Goal: Task Accomplishment & Management: Use online tool/utility

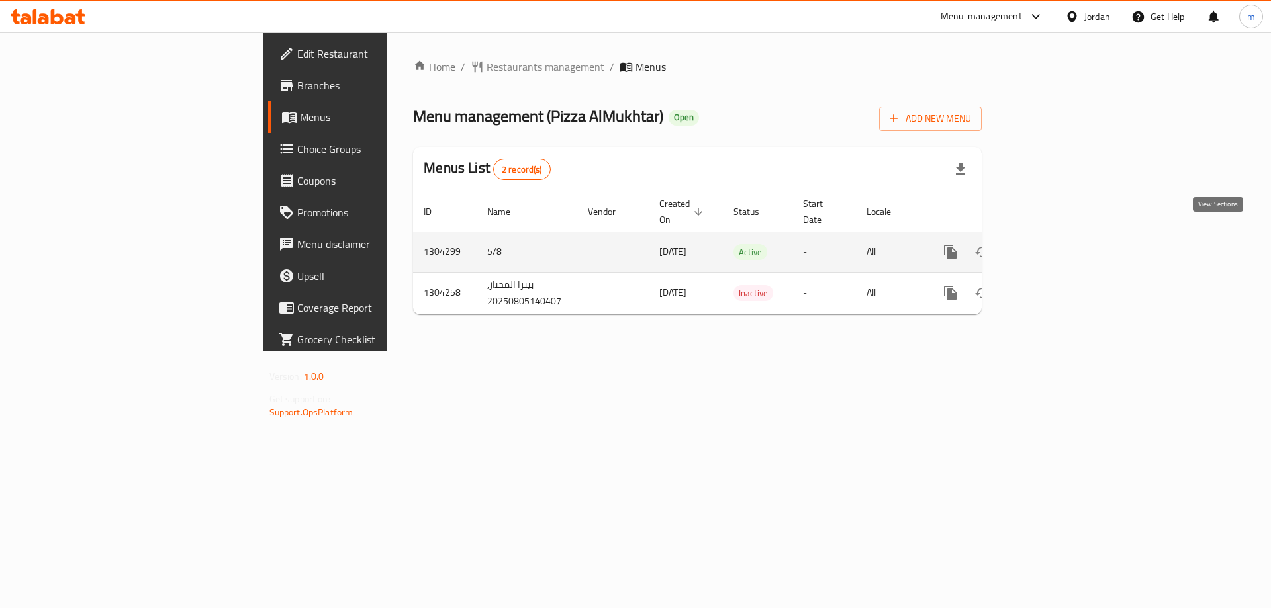
click at [1052, 246] on icon "enhanced table" at bounding box center [1046, 252] width 12 height 12
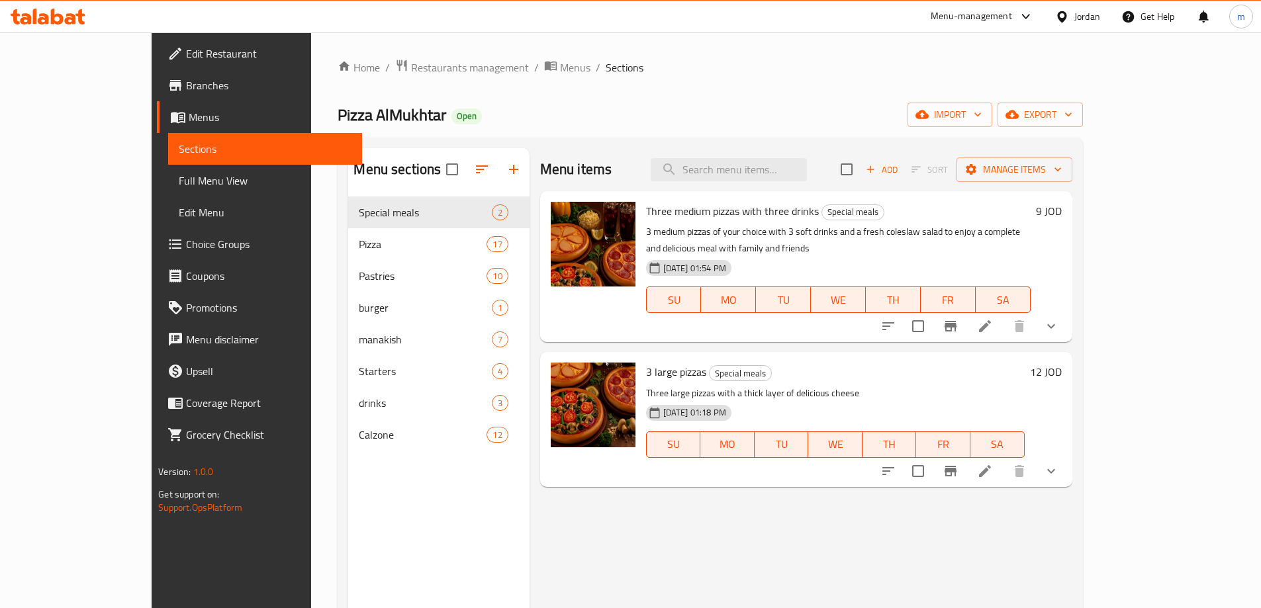
click at [755, 183] on div "Menu items Add Sort Manage items" at bounding box center [806, 169] width 532 height 43
click at [778, 171] on input "search" at bounding box center [729, 169] width 156 height 23
paste input "كليزوني"
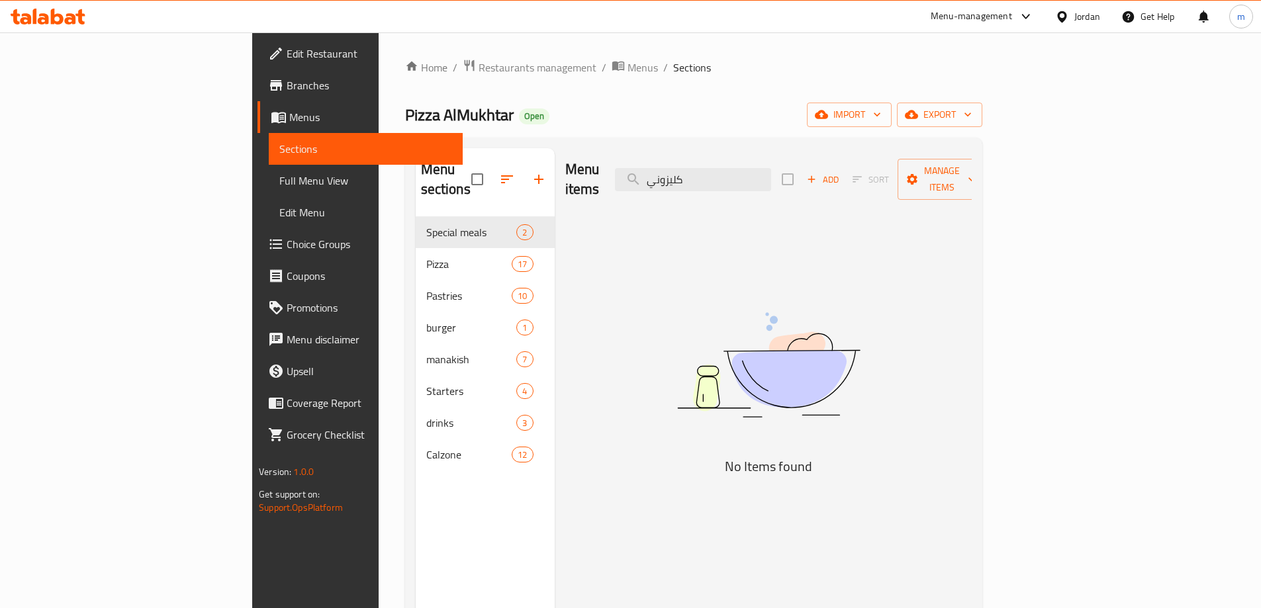
type input "كليزوني"
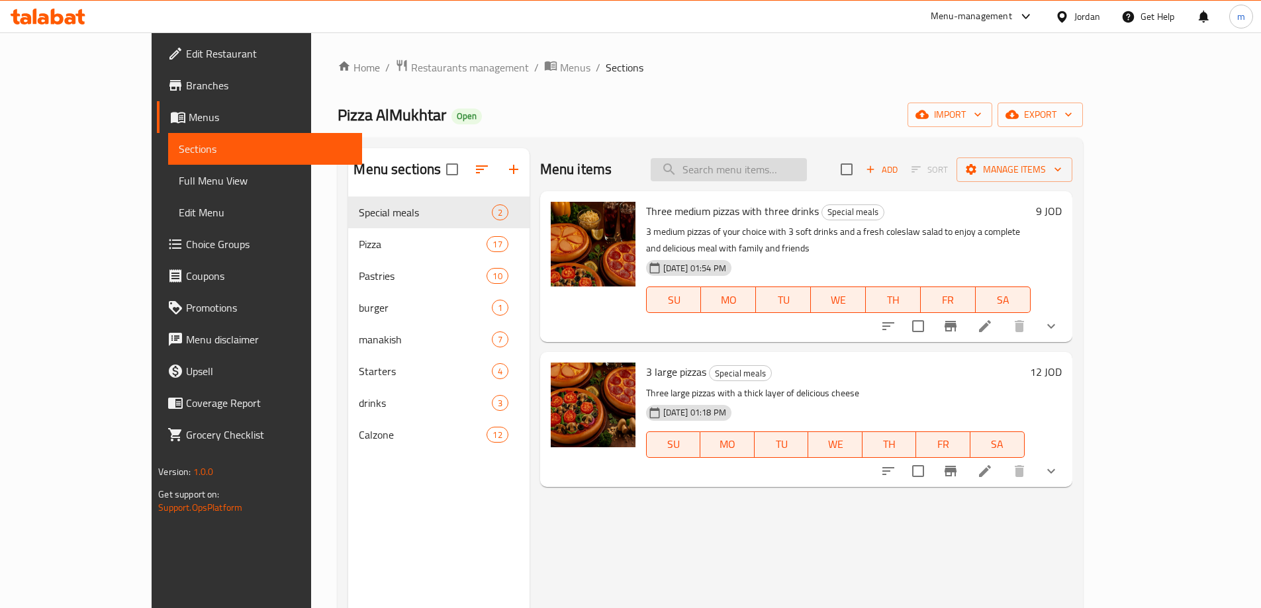
click at [804, 162] on input "search" at bounding box center [729, 169] width 156 height 23
paste input "Calzone"
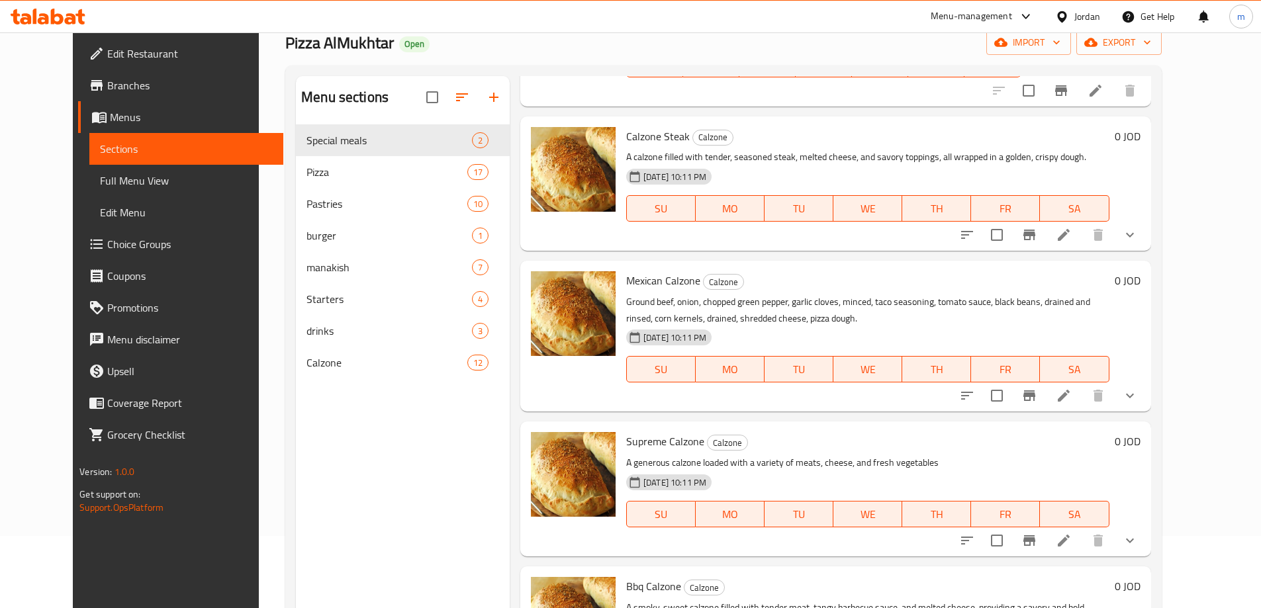
scroll to position [185, 0]
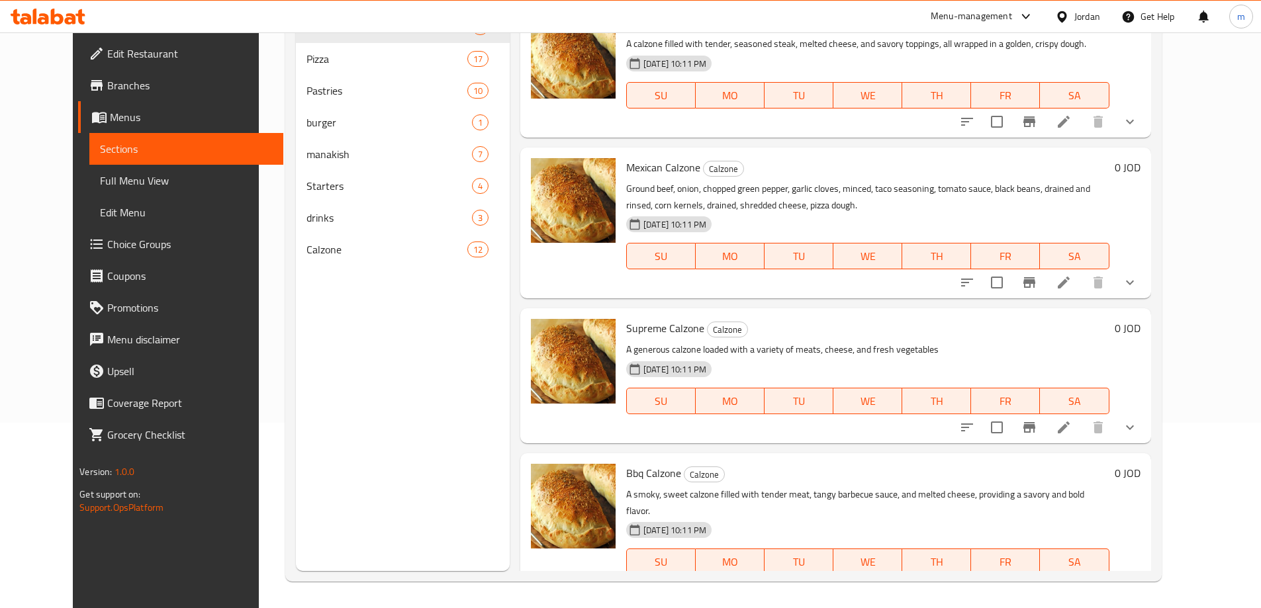
type input "Calzone"
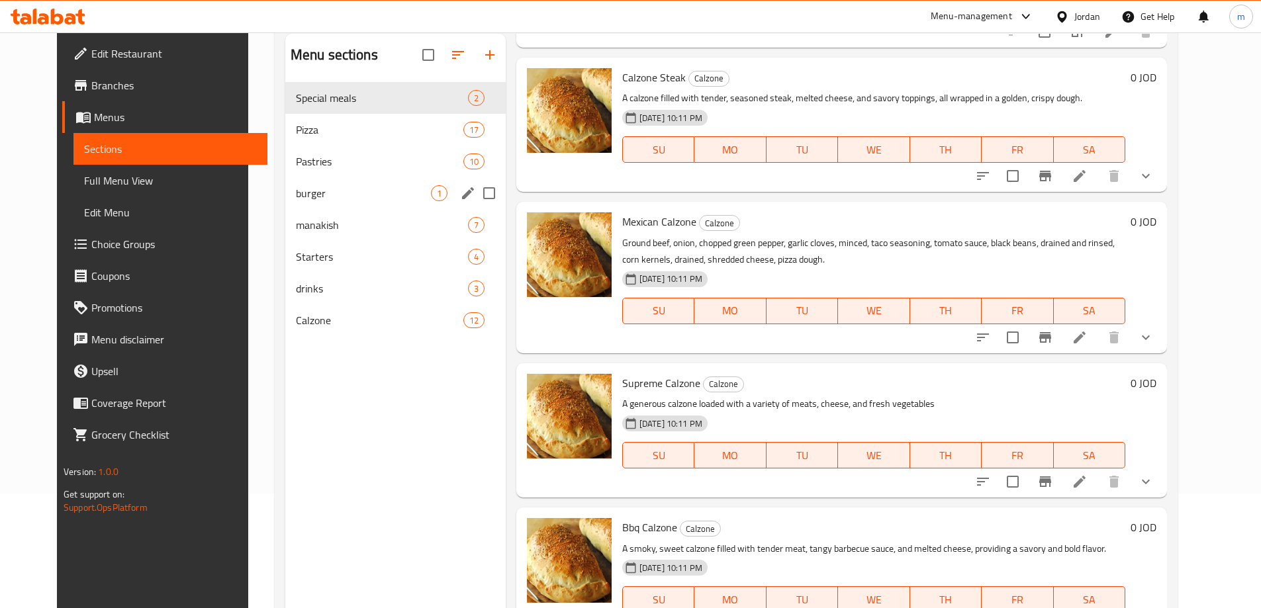
scroll to position [0, 0]
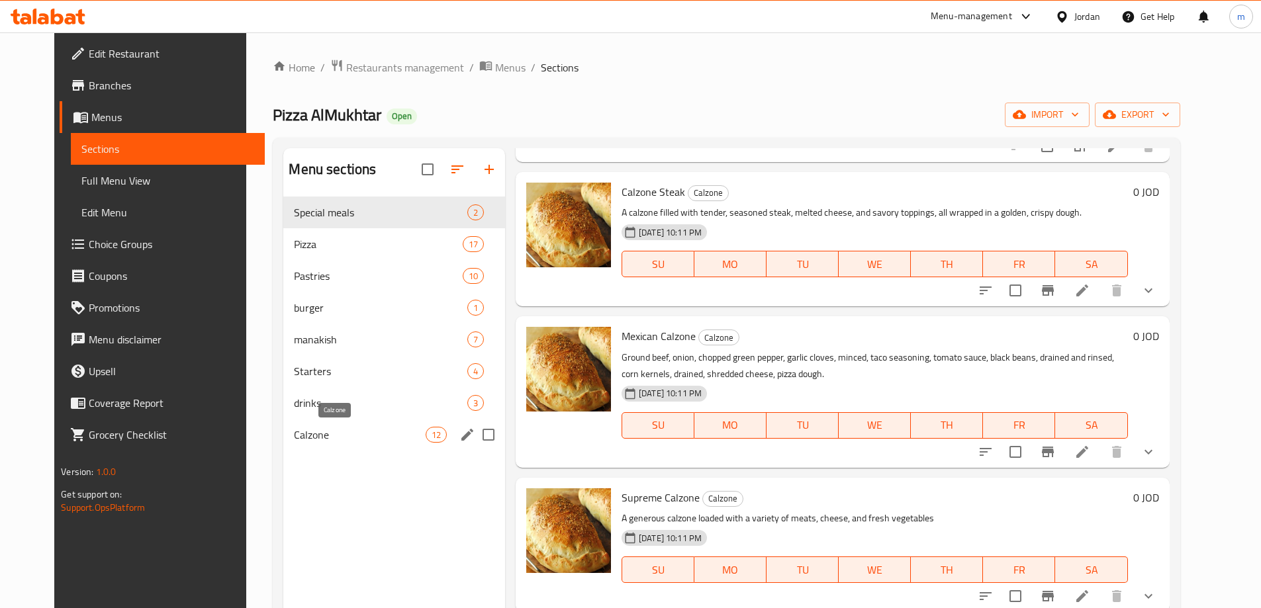
click at [294, 427] on span "Calzone" at bounding box center [359, 435] width 131 height 16
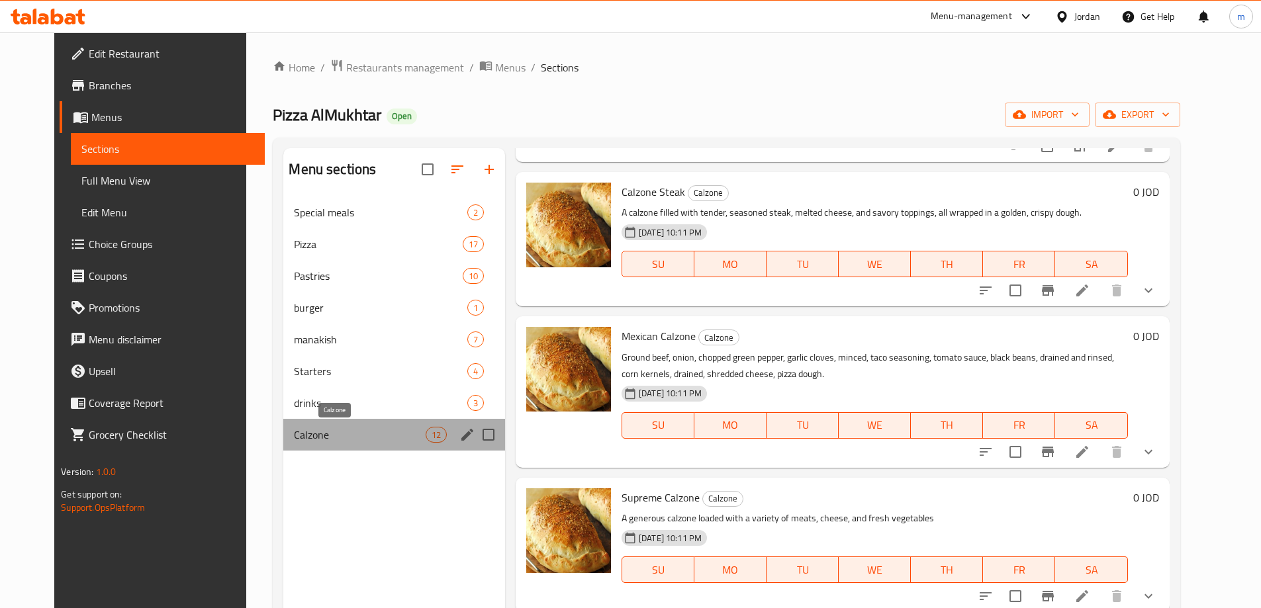
click at [294, 433] on span "Calzone" at bounding box center [359, 435] width 131 height 16
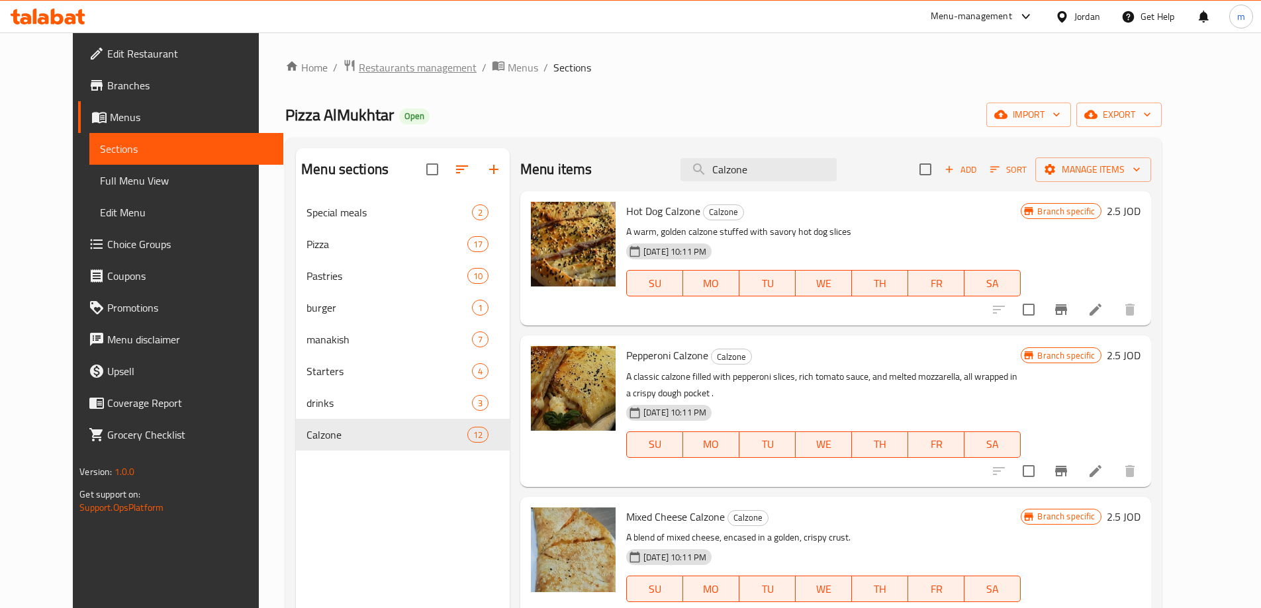
click at [379, 72] on span "Restaurants management" at bounding box center [418, 68] width 118 height 16
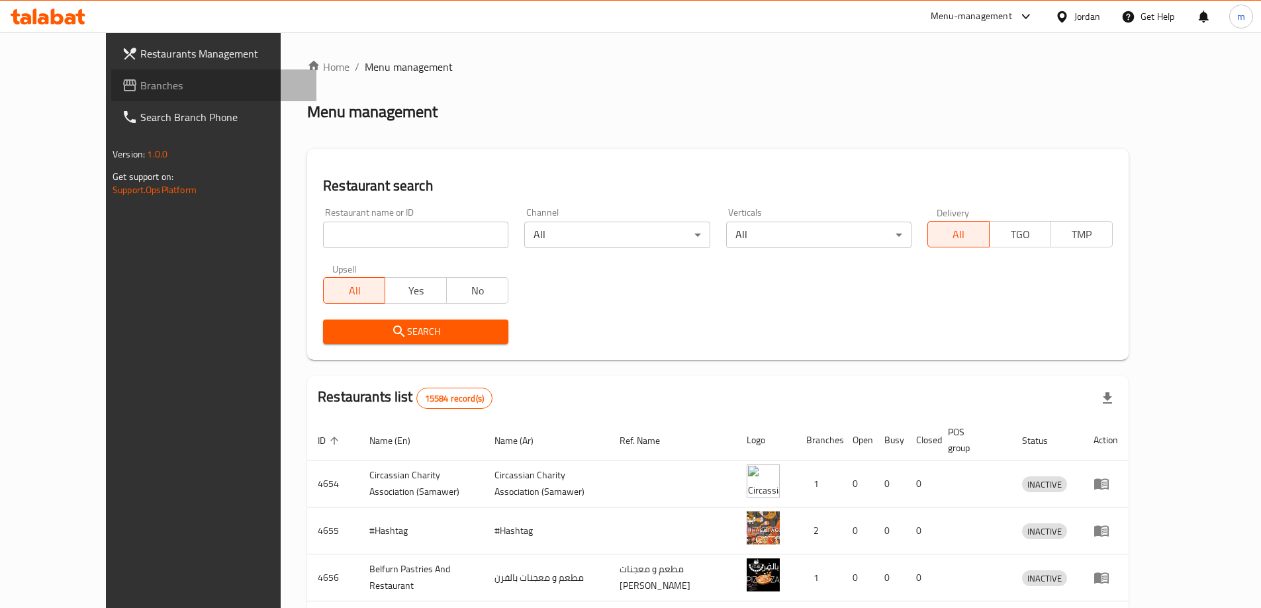
click at [146, 89] on span "Branches" at bounding box center [222, 85] width 165 height 16
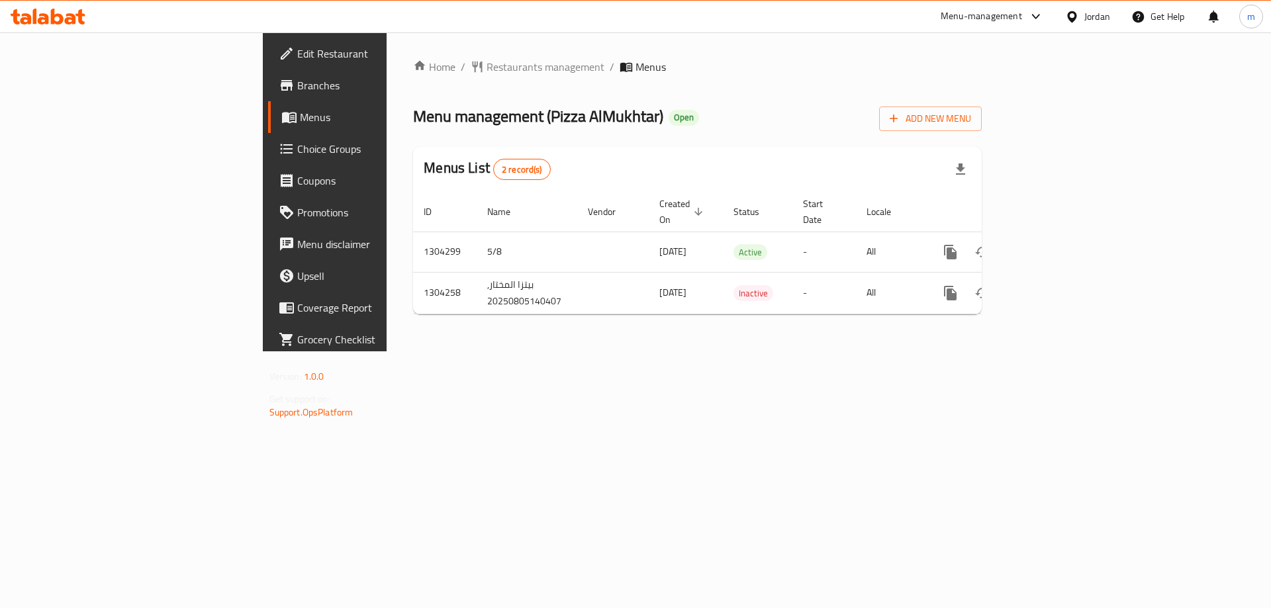
click at [297, 146] on span "Choice Groups" at bounding box center [380, 149] width 167 height 16
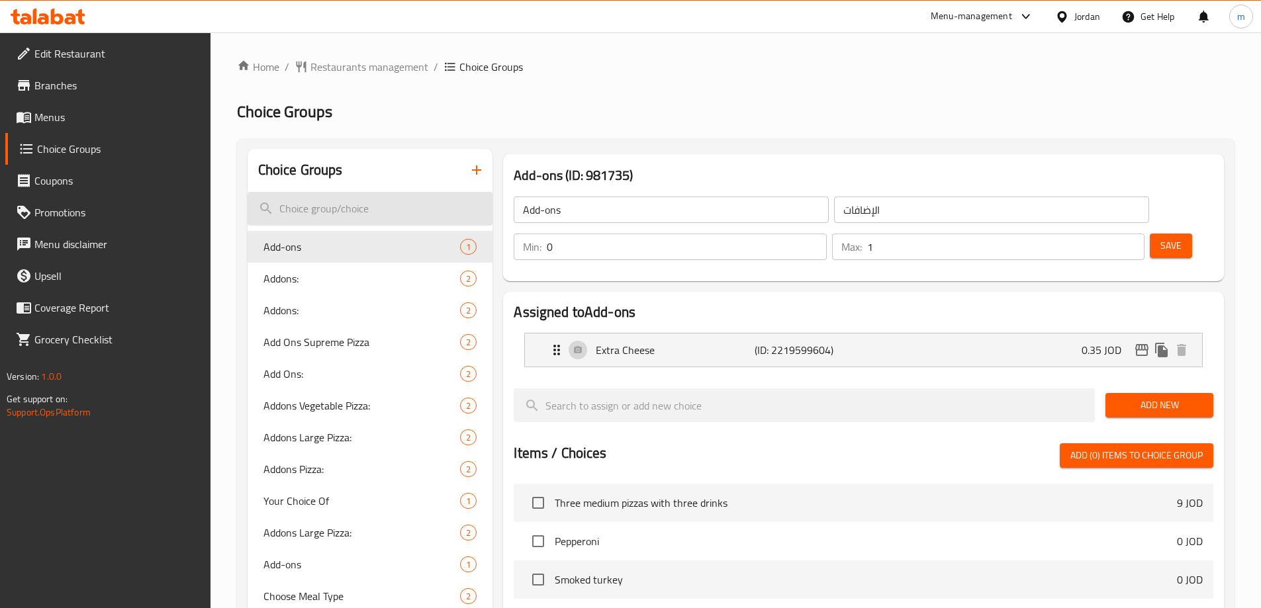
click at [346, 201] on input "search" at bounding box center [371, 209] width 246 height 34
paste input "كليزوني"
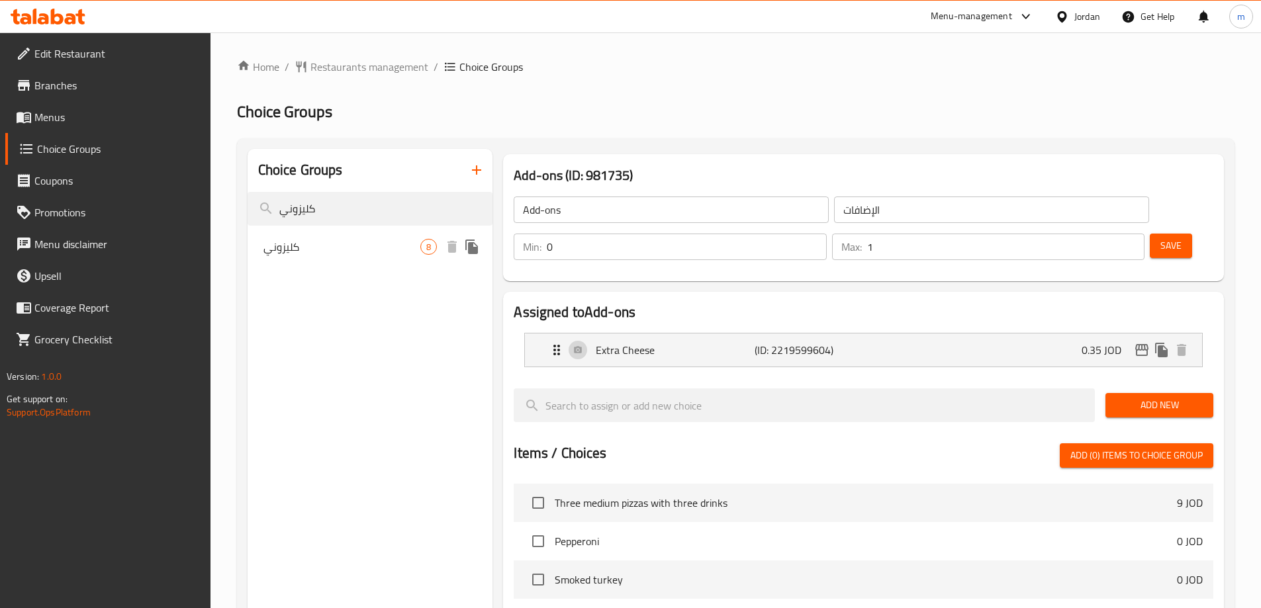
type input "كليزوني"
click at [361, 252] on span "كليزوني" at bounding box center [342, 247] width 158 height 16
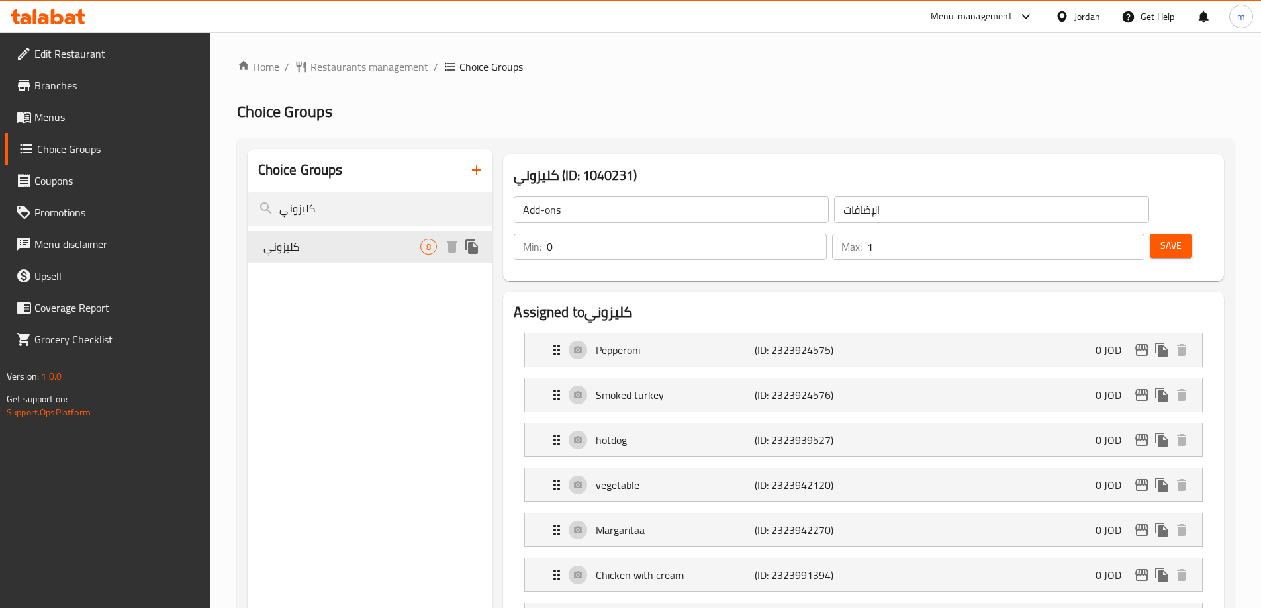
type input "كليزوني"
type input "1"
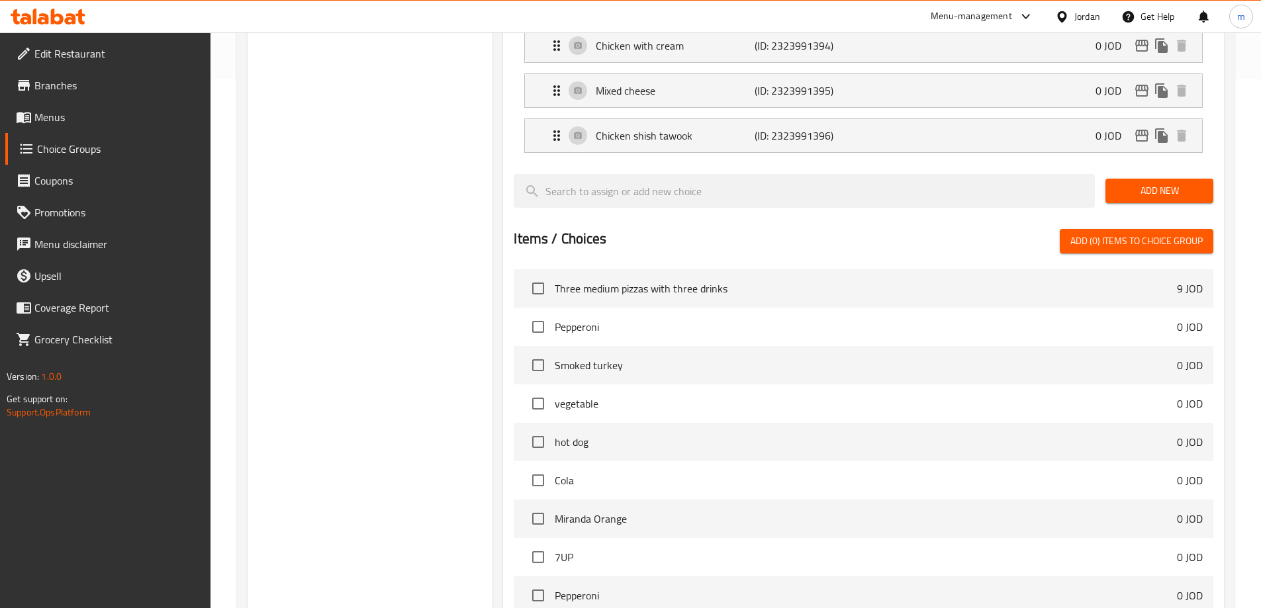
scroll to position [199, 0]
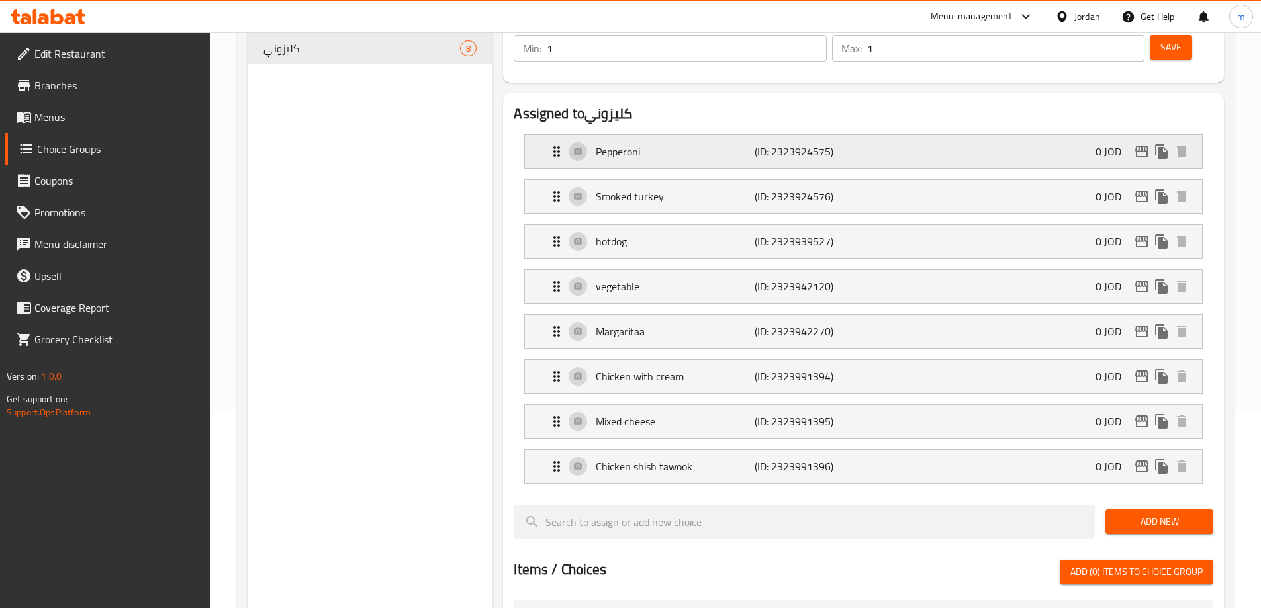
click at [694, 135] on div "Pepperoni (ID: 2323924575) 0 JOD" at bounding box center [867, 151] width 637 height 33
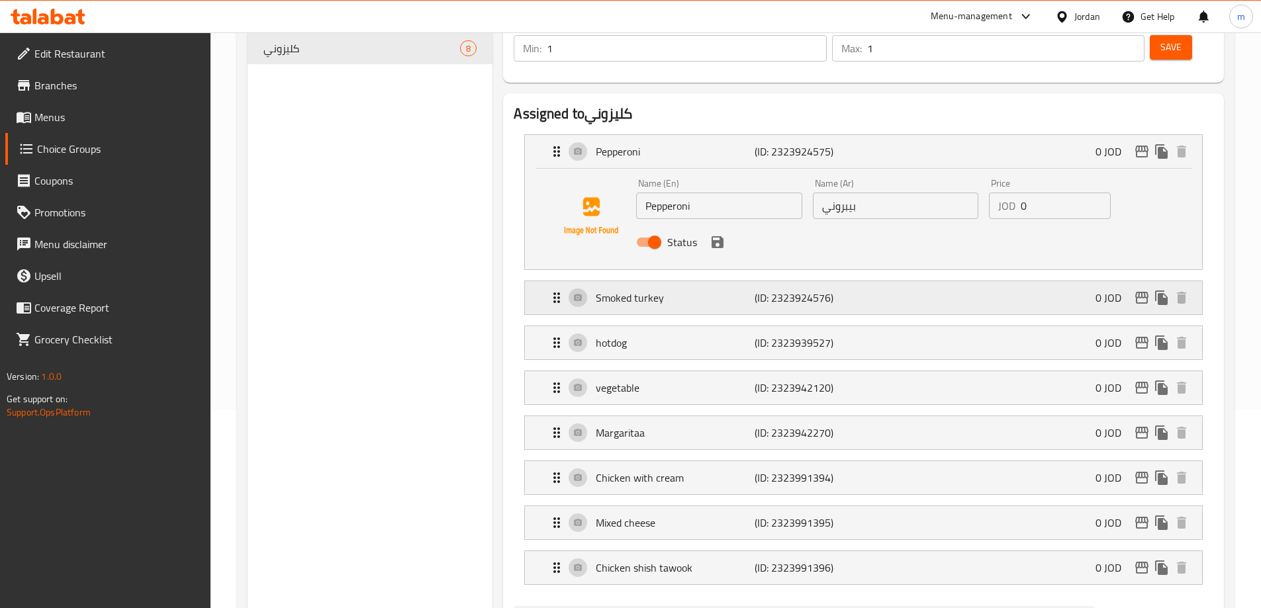
click at [702, 281] on div "Smoked turkey (ID: 2323924576) 0 JOD" at bounding box center [867, 297] width 637 height 33
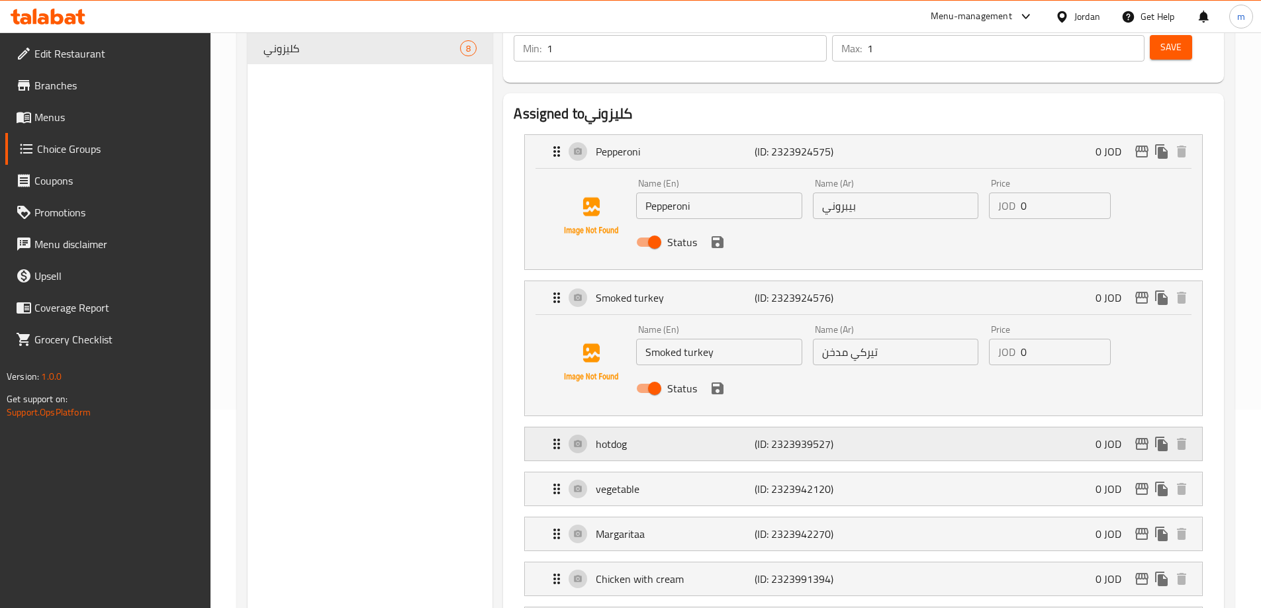
click at [674, 436] on p "hotdog" at bounding box center [675, 444] width 158 height 16
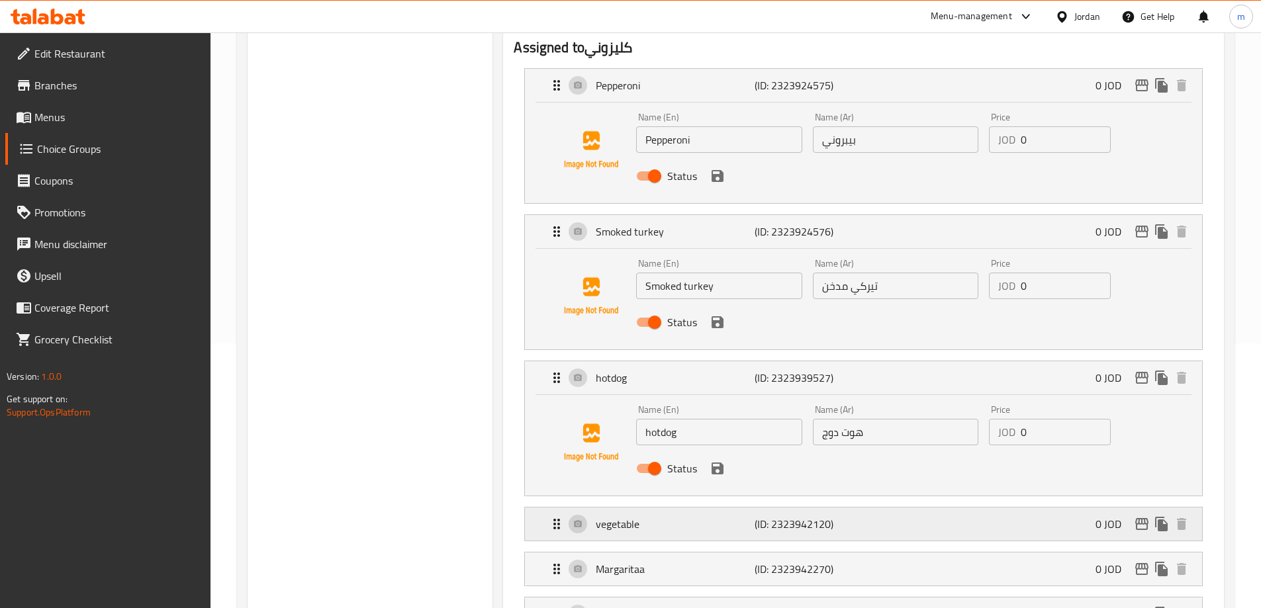
click at [661, 508] on div "vegetable (ID: 2323942120) 0 JOD" at bounding box center [867, 524] width 637 height 33
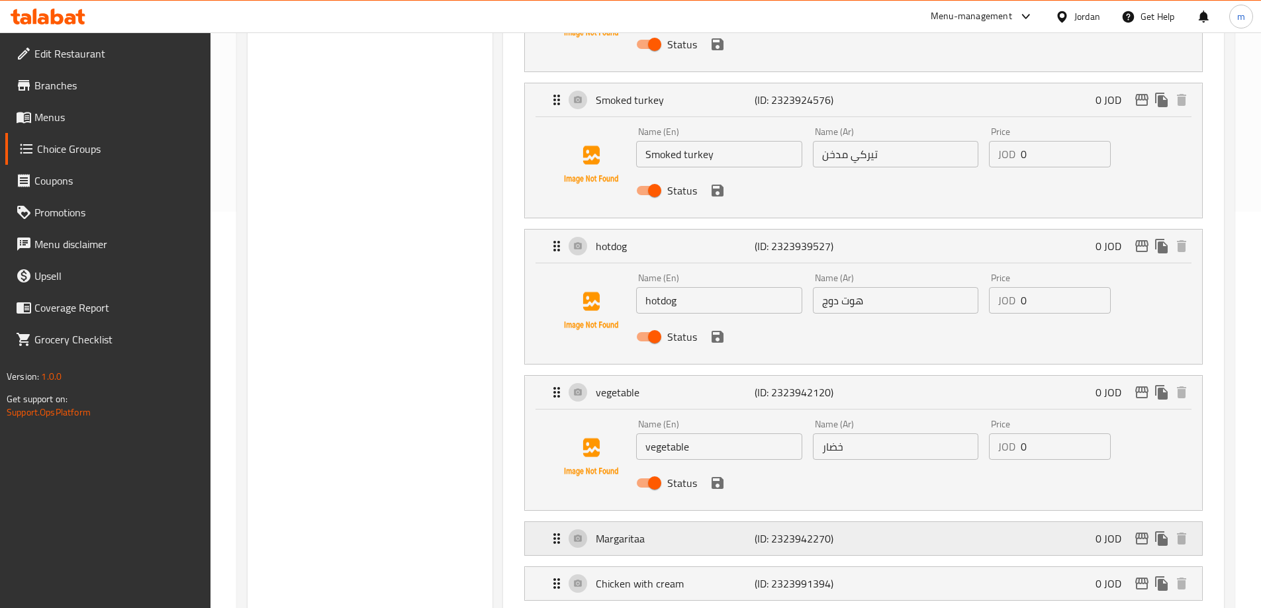
scroll to position [397, 0]
click at [677, 530] on p "Margaritaa" at bounding box center [675, 538] width 158 height 16
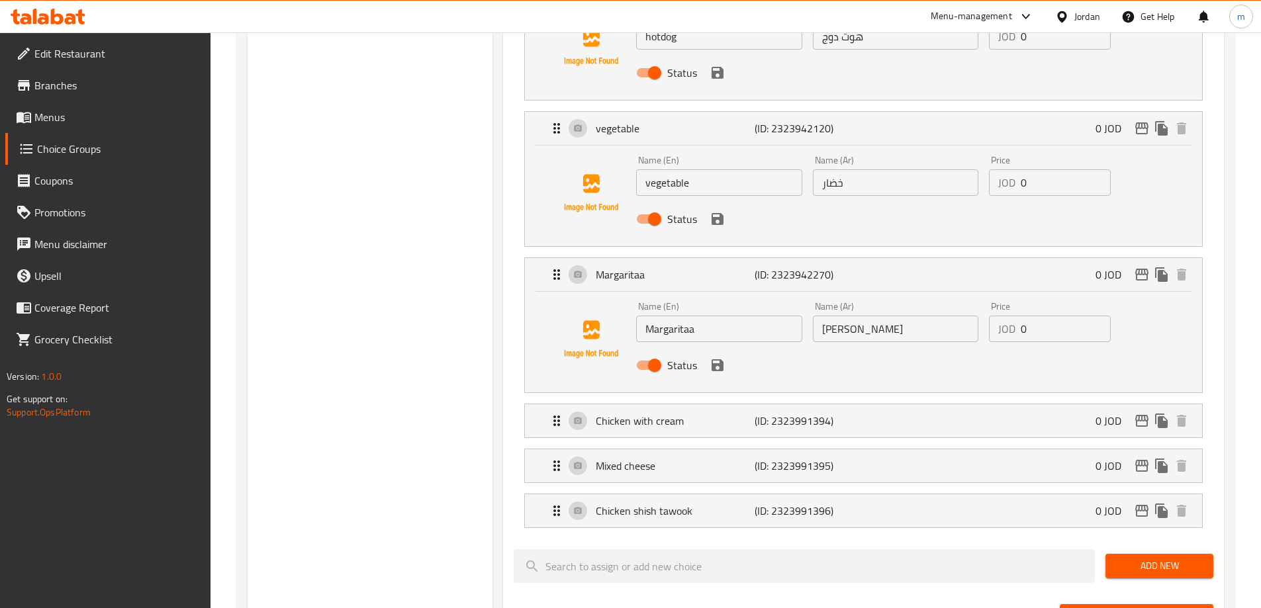
scroll to position [662, 0]
click at [681, 412] on p "Chicken with cream" at bounding box center [675, 420] width 158 height 16
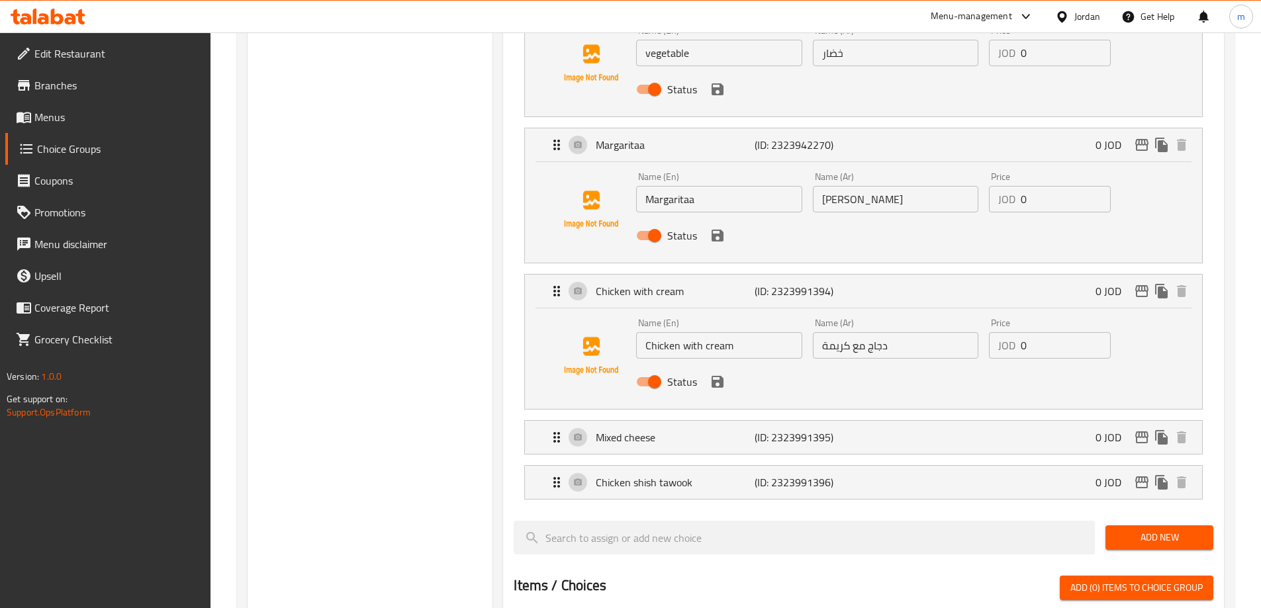
scroll to position [860, 0]
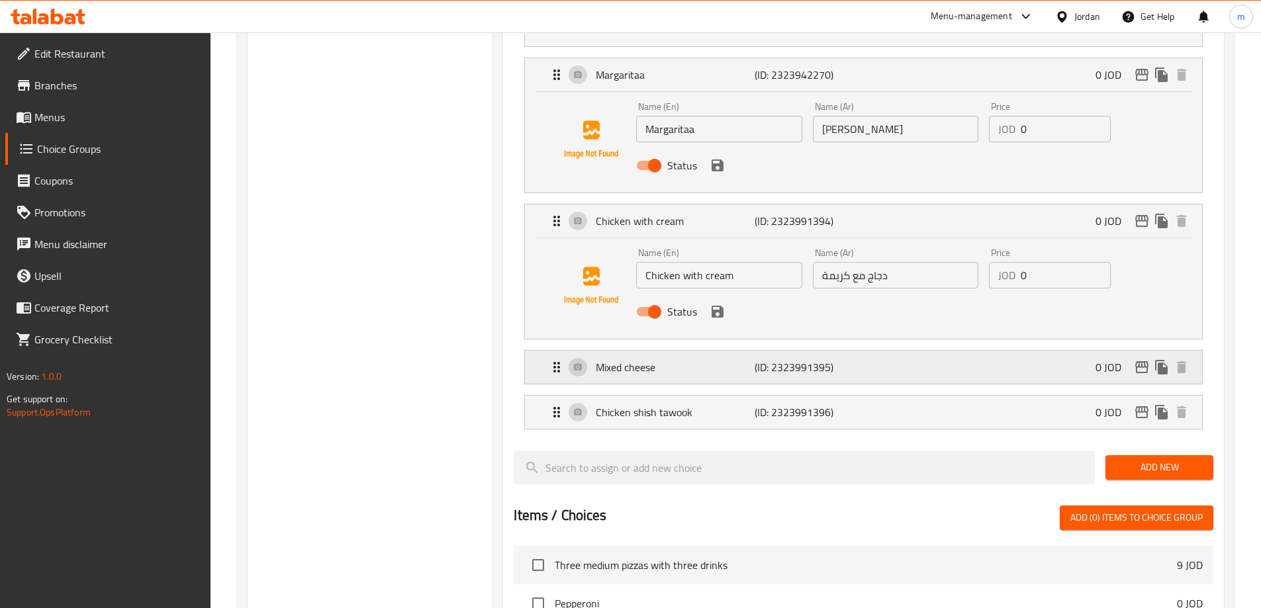
click at [699, 351] on div "Mixed cheese (ID: 2323991395) 0 JOD" at bounding box center [867, 367] width 637 height 33
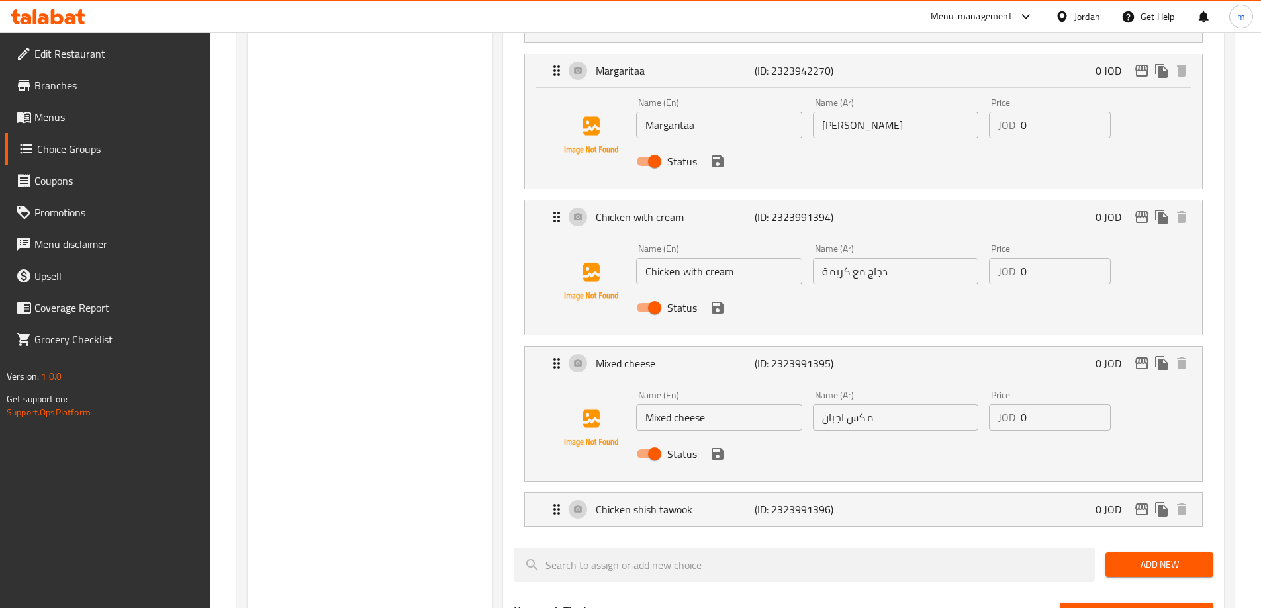
scroll to position [927, 0]
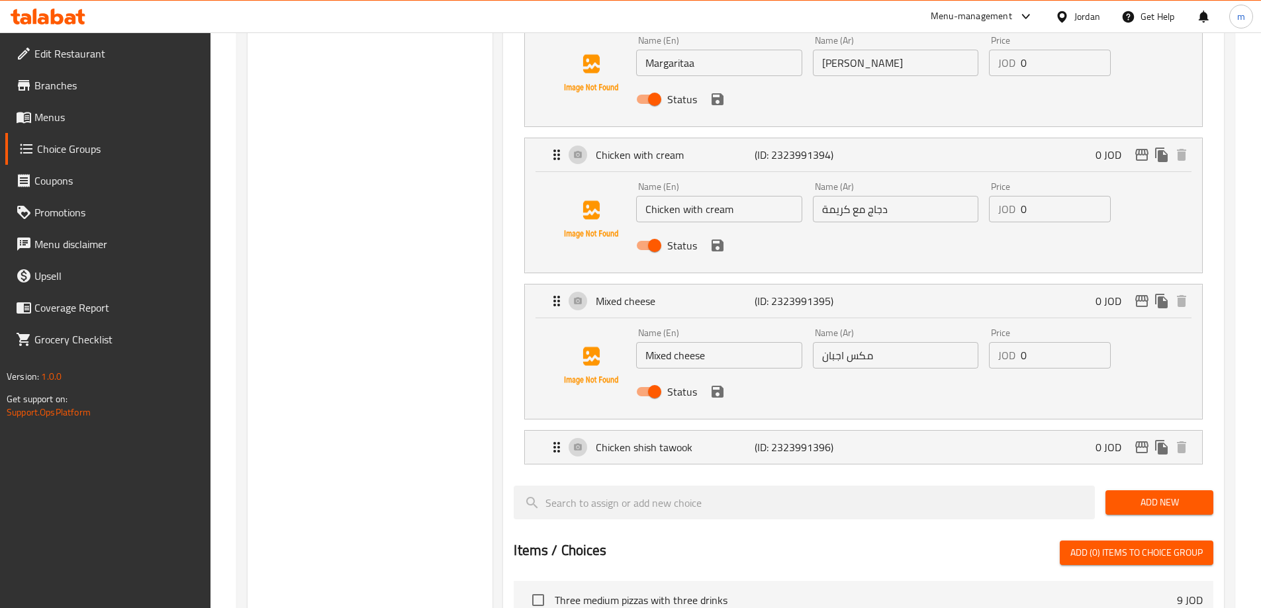
click at [714, 429] on li "Chicken shish tawook (ID: 2323991396) 0 JOD Name (En) Chicken shish tawook Name…" at bounding box center [864, 447] width 700 height 45
click at [715, 431] on div "Chicken shish tawook (ID: 2323991396) 0 JOD" at bounding box center [867, 447] width 637 height 33
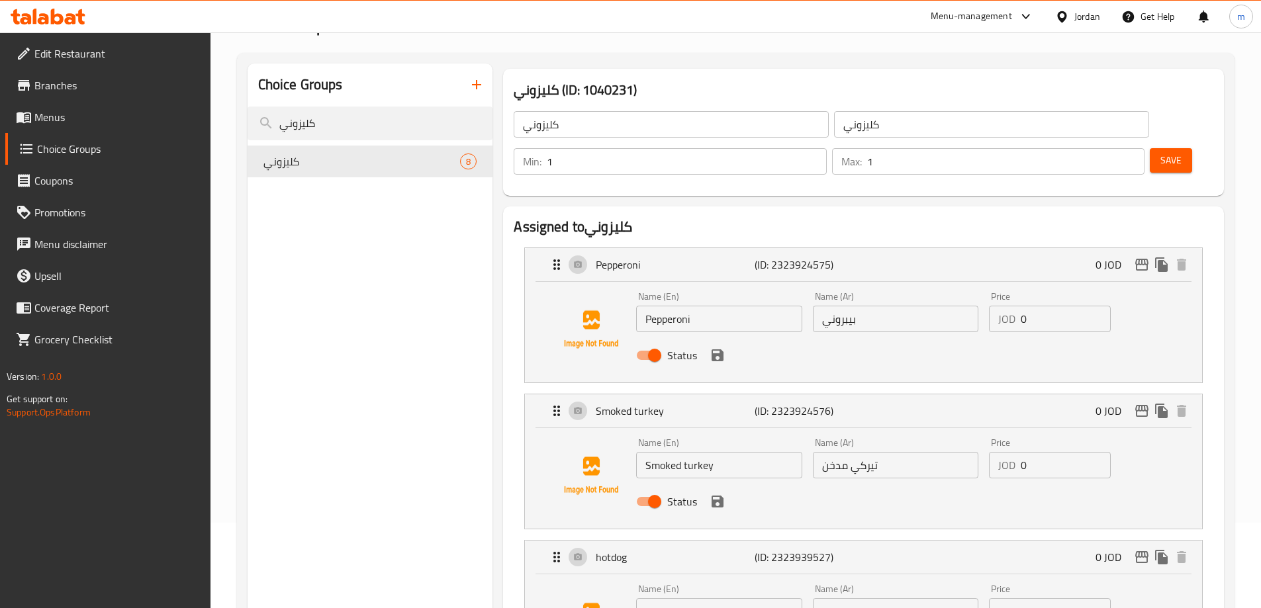
scroll to position [0, 0]
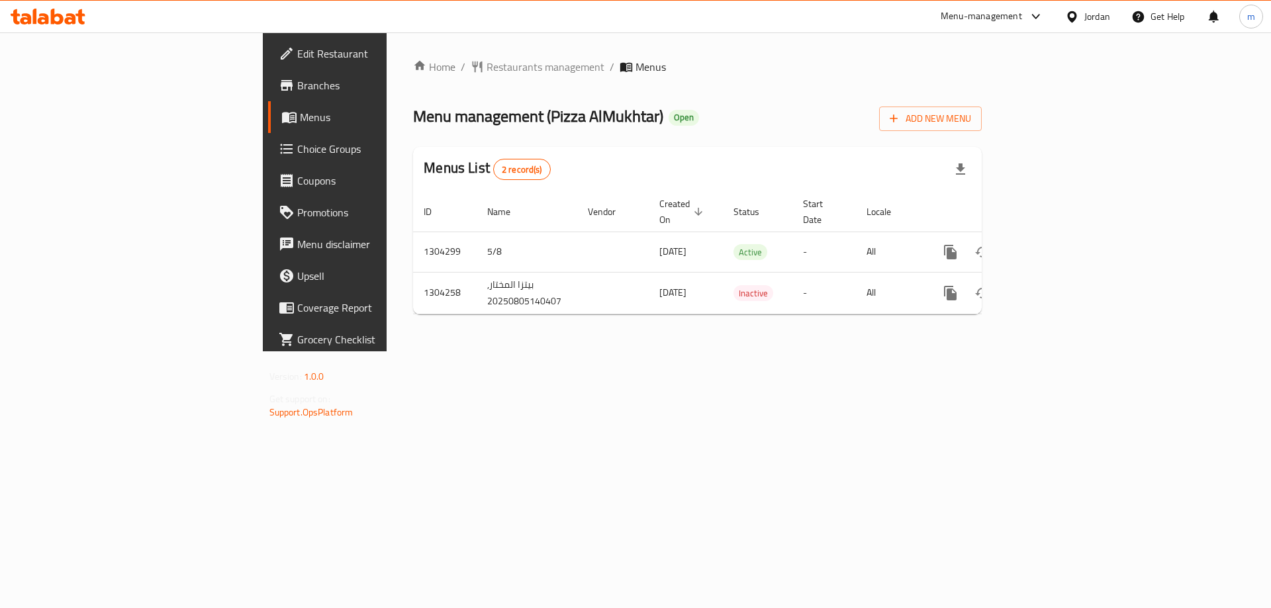
click at [297, 146] on span "Choice Groups" at bounding box center [380, 149] width 167 height 16
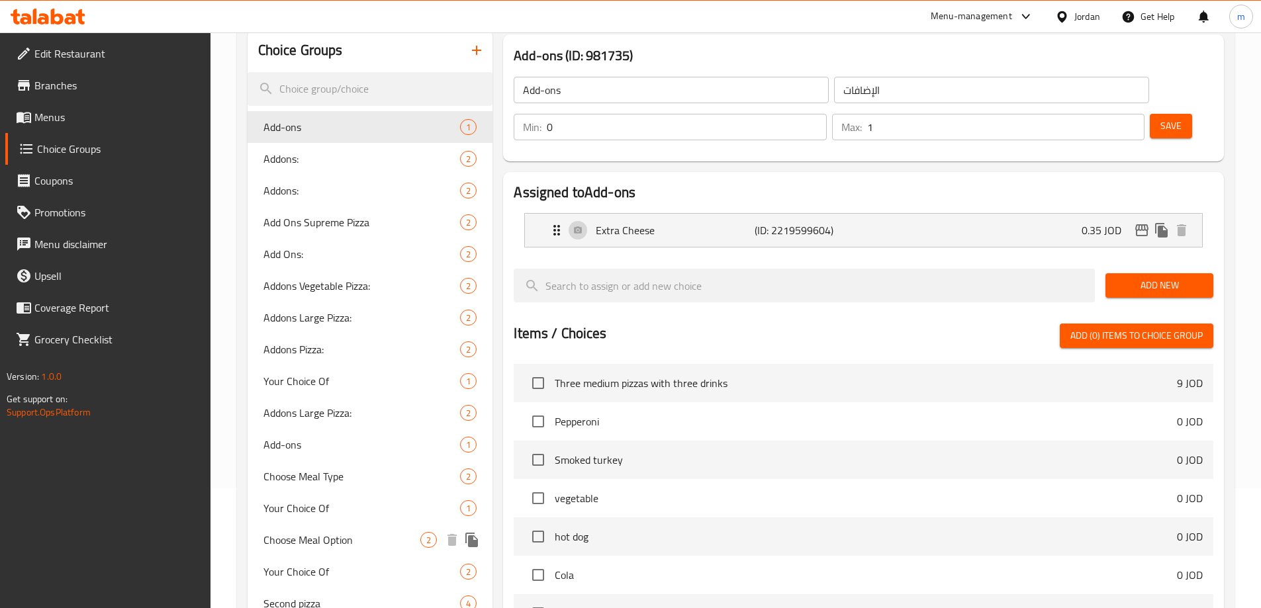
scroll to position [428, 0]
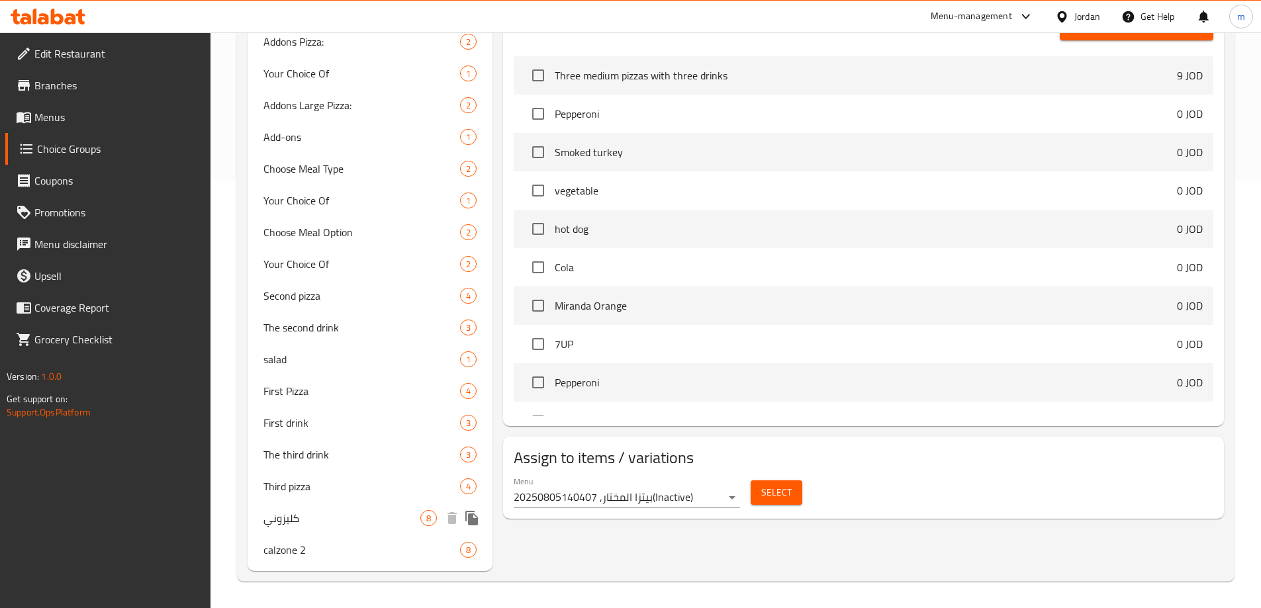
click at [294, 514] on span "كليزوني" at bounding box center [342, 518] width 158 height 16
type input "كليزوني"
type input "1"
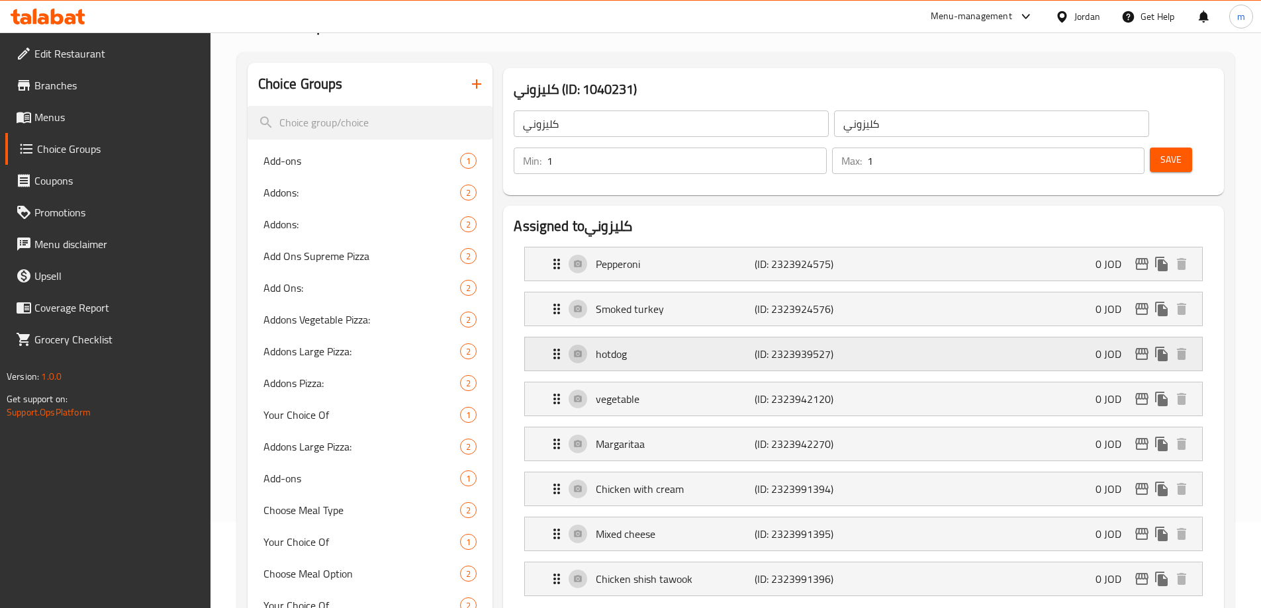
scroll to position [0, 0]
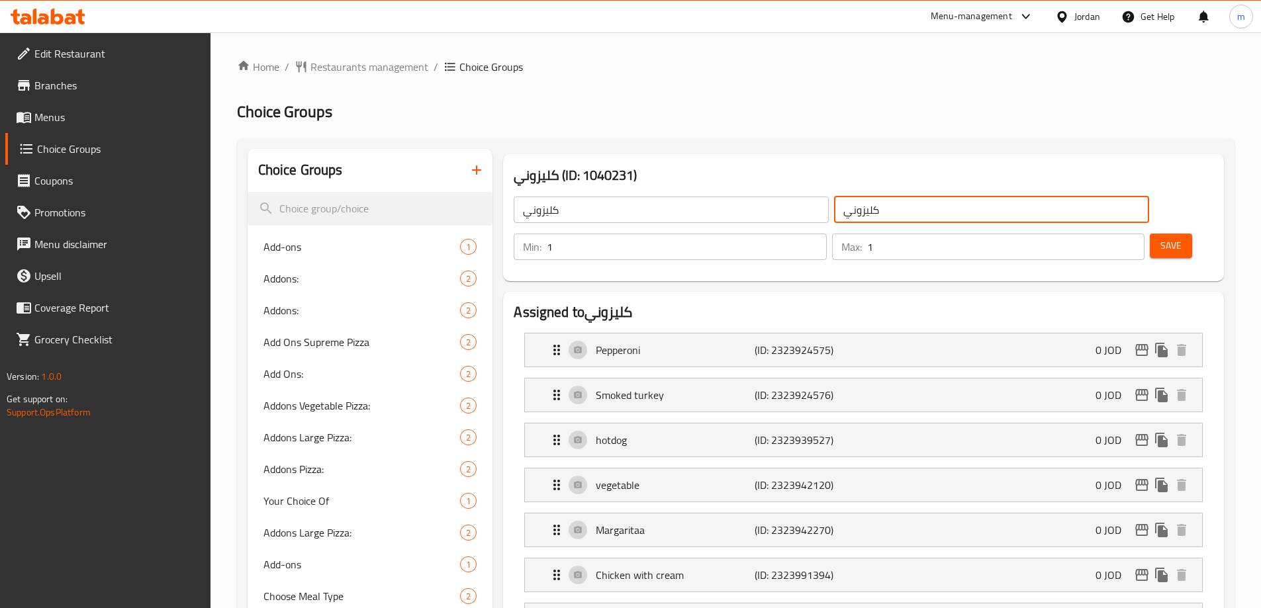
drag, startPoint x: 797, startPoint y: 214, endPoint x: 751, endPoint y: 216, distance: 46.4
click at [834, 216] on input "كليزوني" at bounding box center [991, 210] width 315 height 26
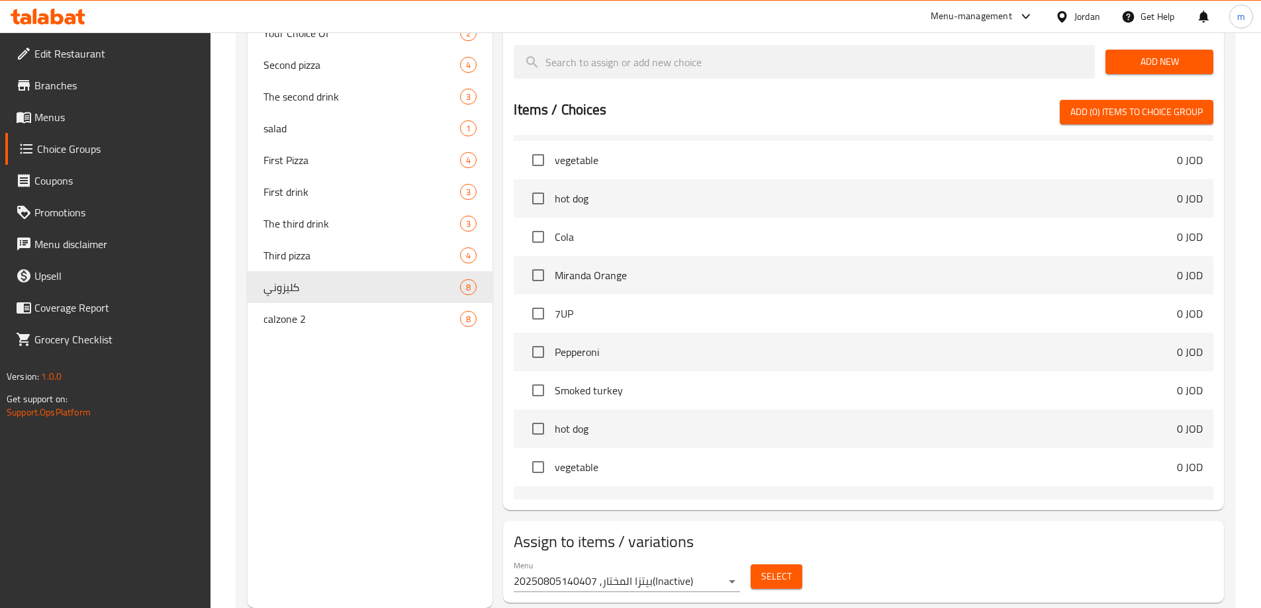
scroll to position [397, 0]
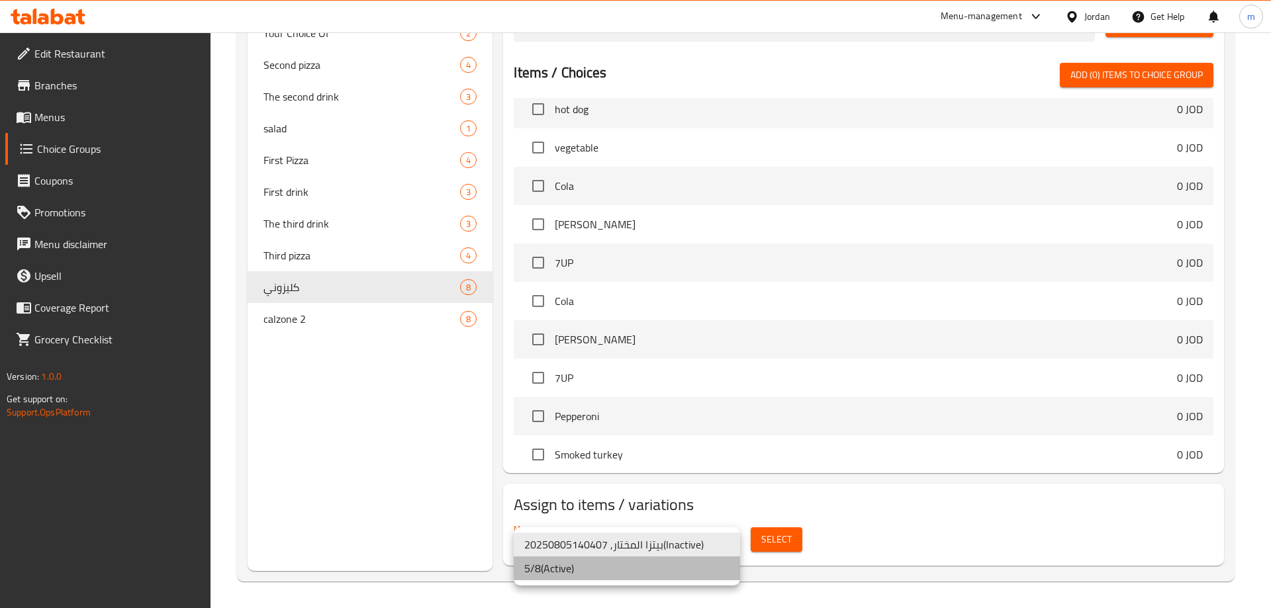
click at [603, 561] on li "5/8 ( Active )" at bounding box center [627, 569] width 226 height 24
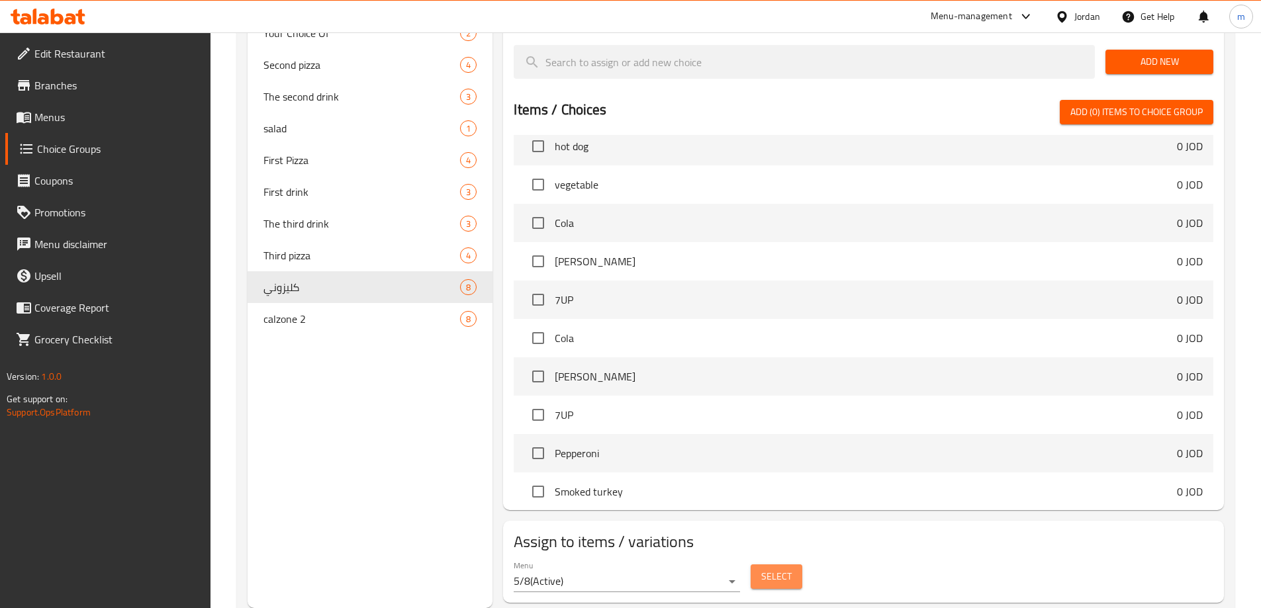
click at [769, 569] on span "Select" at bounding box center [776, 577] width 30 height 17
